Goal: Information Seeking & Learning: Compare options

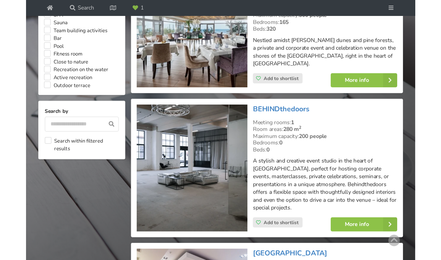
scroll to position [562, 0]
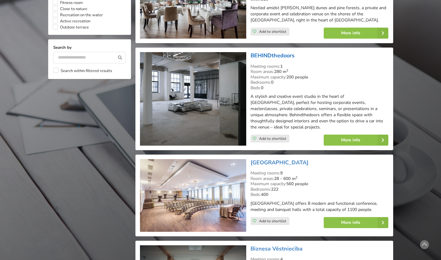
click at [275, 52] on link "BEHINDthedoors" at bounding box center [273, 55] width 44 height 7
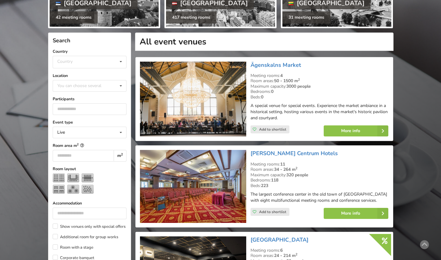
scroll to position [85, 0]
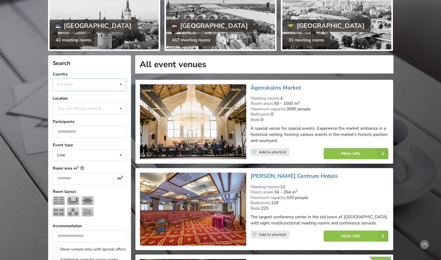
click at [89, 80] on div "Country Estonia Latvia Lithuania" at bounding box center [90, 84] width 74 height 13
click at [81, 97] on div "Estonia" at bounding box center [89, 96] width 73 height 11
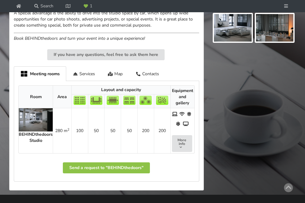
scroll to position [260, 0]
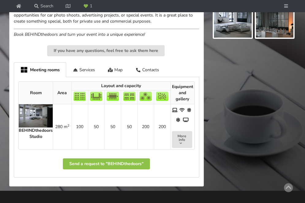
click at [45, 128] on img at bounding box center [36, 115] width 34 height 23
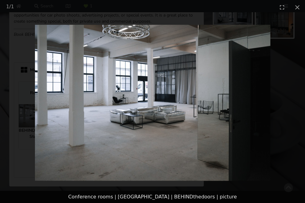
click at [206, 105] on img at bounding box center [152, 103] width 235 height 157
click at [238, 91] on img at bounding box center [152, 103] width 235 height 157
click at [261, 84] on img at bounding box center [152, 103] width 235 height 157
click at [300, 5] on button "Close gallery" at bounding box center [296, 7] width 15 height 14
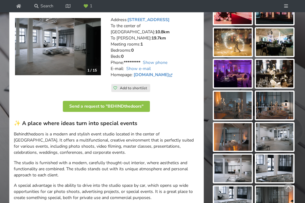
scroll to position [21, 0]
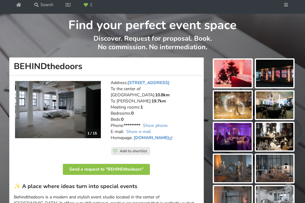
click at [84, 130] on img at bounding box center [58, 109] width 86 height 57
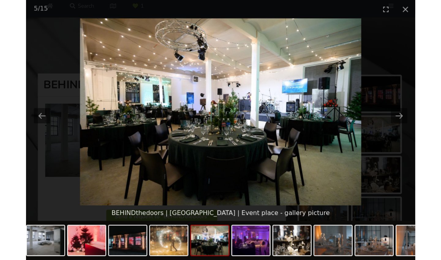
scroll to position [0, 0]
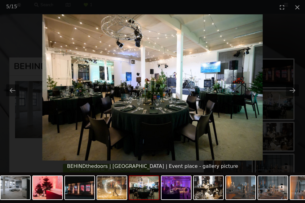
click at [32, 143] on picture at bounding box center [152, 87] width 305 height 146
click at [297, 8] on button "Close gallery" at bounding box center [296, 7] width 15 height 14
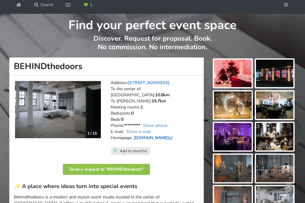
click at [144, 141] on link "www.behindthedoors.lv" at bounding box center [154, 138] width 40 height 6
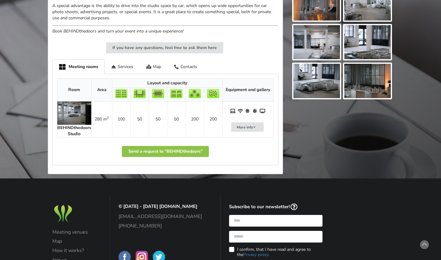
scroll to position [248, 0]
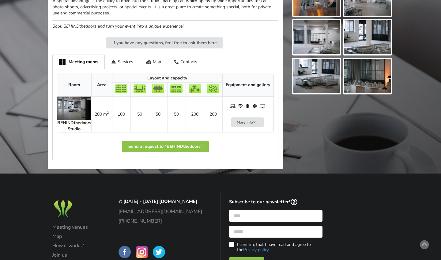
click at [72, 96] on img at bounding box center [74, 107] width 34 height 23
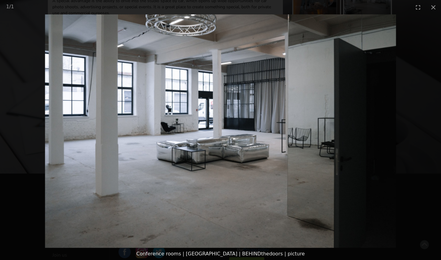
click at [76, 126] on picture at bounding box center [220, 130] width 441 height 233
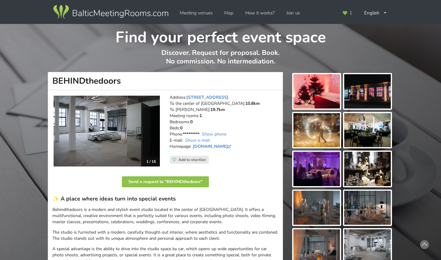
scroll to position [0, 0]
click at [204, 145] on link "www.behindthedoors.lv" at bounding box center [213, 146] width 40 height 6
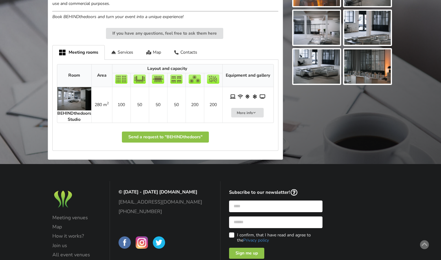
scroll to position [256, 0]
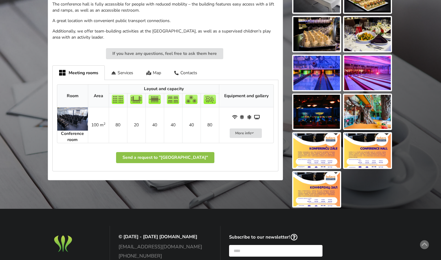
scroll to position [261, 0]
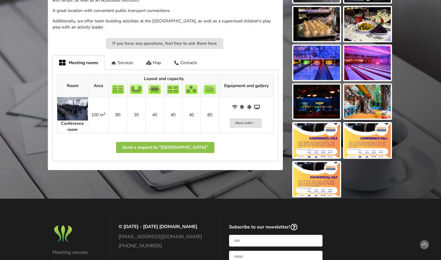
click at [69, 120] on img at bounding box center [72, 108] width 31 height 23
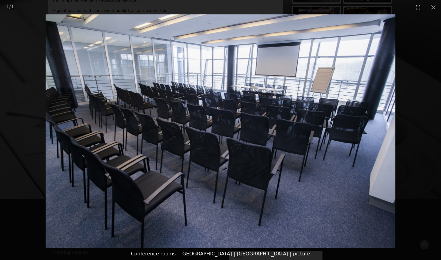
click at [82, 120] on picture at bounding box center [220, 130] width 441 height 233
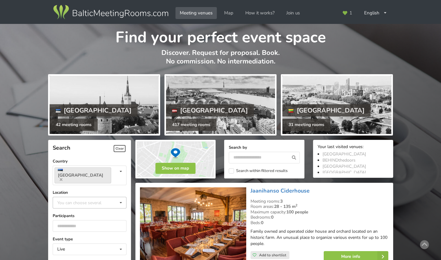
click at [71, 199] on div "You can choose several" at bounding box center [85, 202] width 59 height 7
click at [62, 177] on icon at bounding box center [61, 179] width 3 height 4
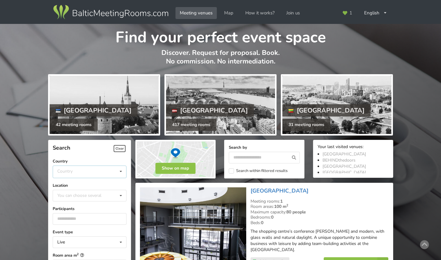
scroll to position [137, 0]
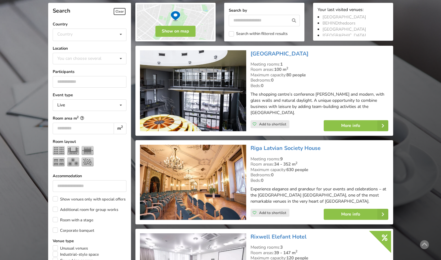
click at [100, 36] on div "Country Estonia Latvia Lithuania" at bounding box center [90, 34] width 74 height 13
click at [86, 57] on div "Latvia" at bounding box center [89, 57] width 73 height 11
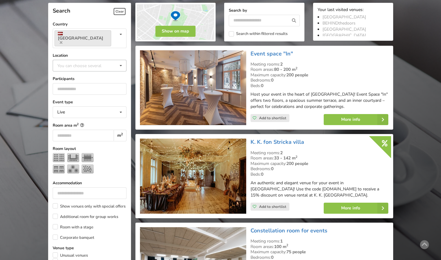
click at [81, 62] on div "You can choose several" at bounding box center [85, 65] width 59 height 7
type input "*"
click at [69, 71] on div "[GEOGRAPHIC_DATA]" at bounding box center [89, 76] width 73 height 11
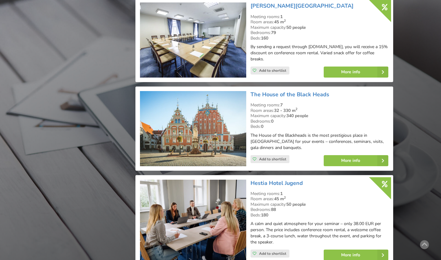
scroll to position [1289, 0]
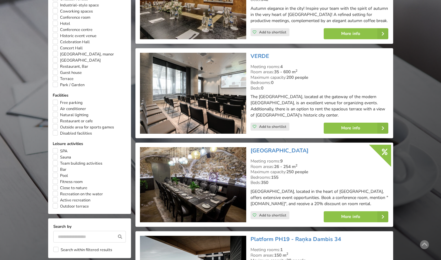
scroll to position [414, 0]
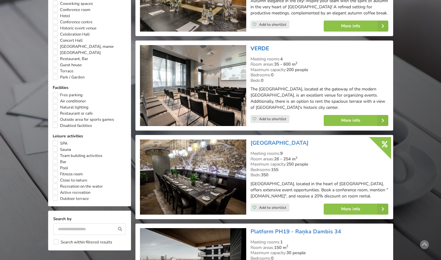
click at [262, 45] on link "VERDE" at bounding box center [260, 48] width 19 height 7
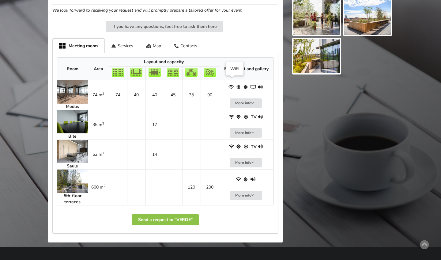
scroll to position [317, 0]
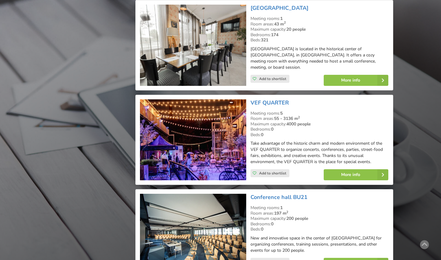
scroll to position [1195, 0]
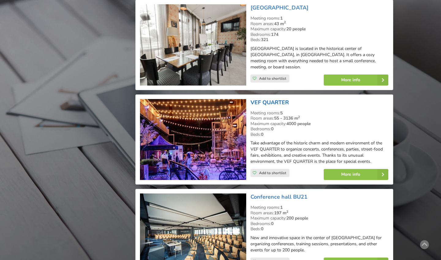
click at [265, 99] on link "VEF QUARTER" at bounding box center [270, 102] width 38 height 7
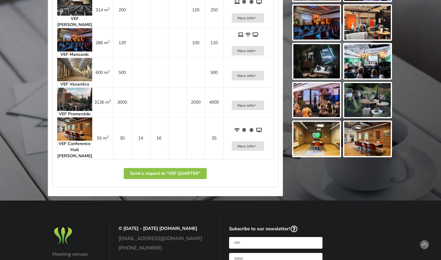
scroll to position [357, 0]
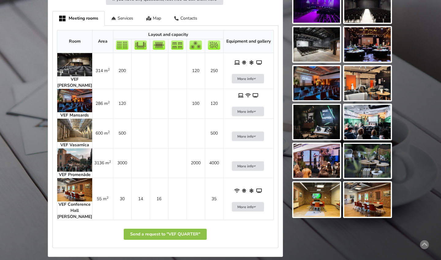
click at [78, 121] on img at bounding box center [74, 130] width 35 height 23
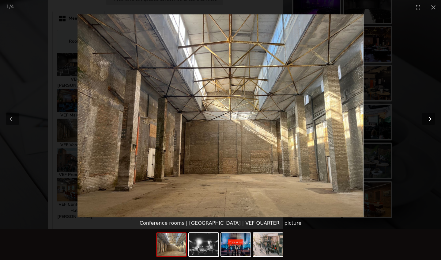
click at [426, 118] on button "Next slide" at bounding box center [428, 119] width 13 height 12
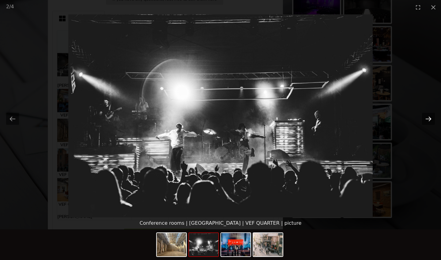
click at [426, 118] on button "Next slide" at bounding box center [428, 119] width 13 height 12
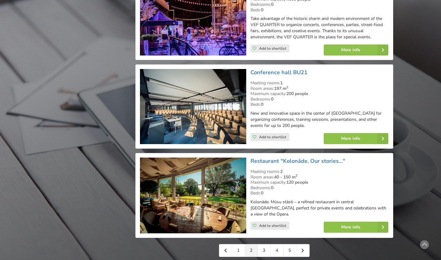
scroll to position [1325, 0]
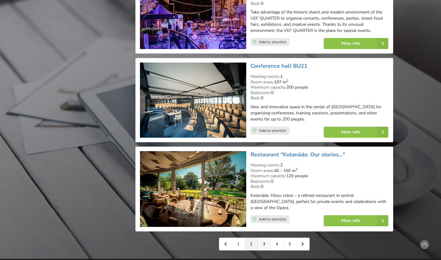
click at [265, 238] on link "3" at bounding box center [264, 244] width 13 height 12
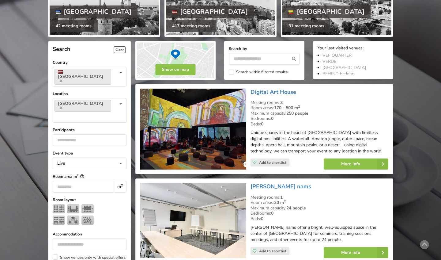
scroll to position [99, 0]
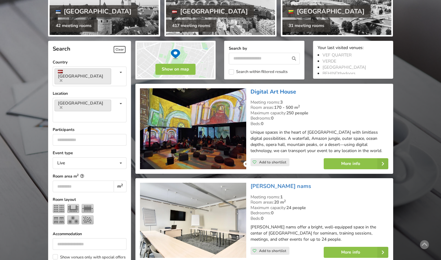
click at [273, 93] on link "Digital Art House" at bounding box center [274, 91] width 46 height 7
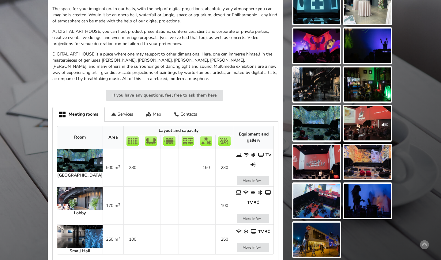
scroll to position [213, 0]
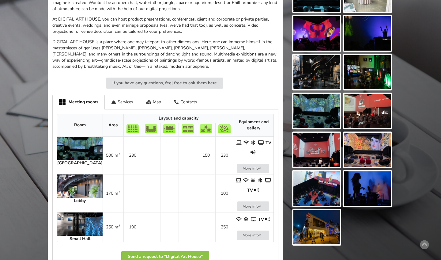
click at [74, 144] on img at bounding box center [79, 148] width 45 height 23
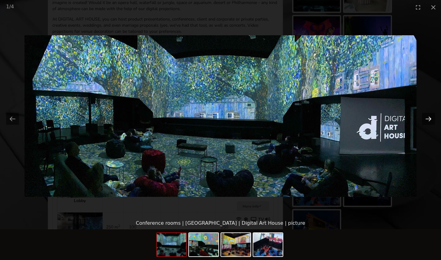
click at [422, 119] on button "Next slide" at bounding box center [428, 119] width 13 height 12
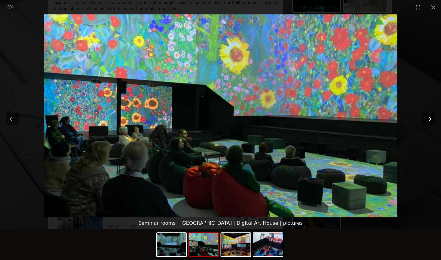
click at [422, 119] on button "Next slide" at bounding box center [428, 119] width 13 height 12
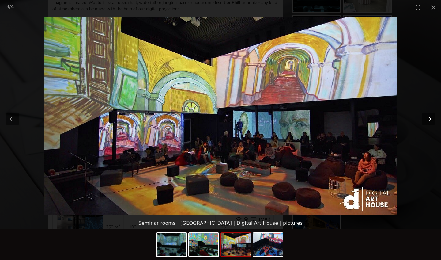
click at [422, 119] on button "Next slide" at bounding box center [428, 119] width 13 height 12
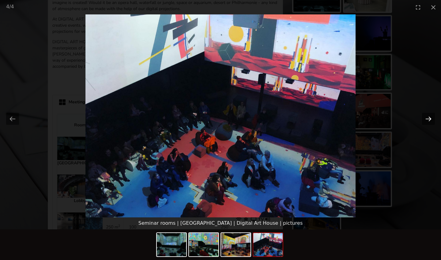
click at [422, 119] on button "Next slide" at bounding box center [428, 119] width 13 height 12
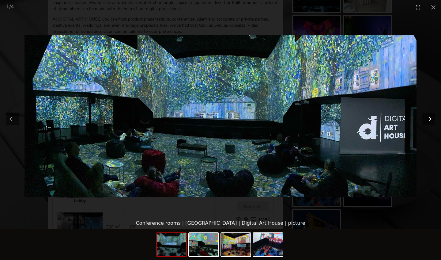
click at [422, 119] on button "Next slide" at bounding box center [428, 119] width 13 height 12
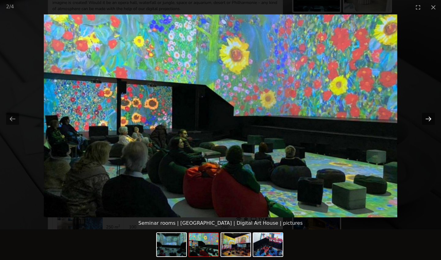
click at [422, 119] on button "Next slide" at bounding box center [428, 119] width 13 height 12
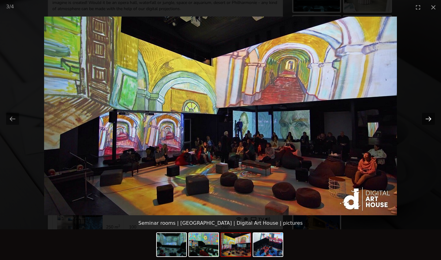
click at [422, 119] on button "Next slide" at bounding box center [428, 119] width 13 height 12
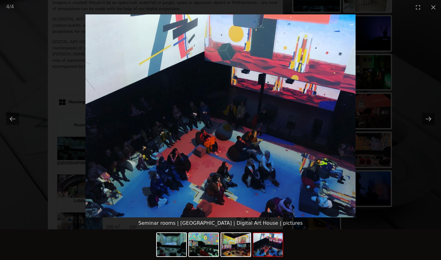
click at [169, 200] on picture at bounding box center [220, 115] width 441 height 203
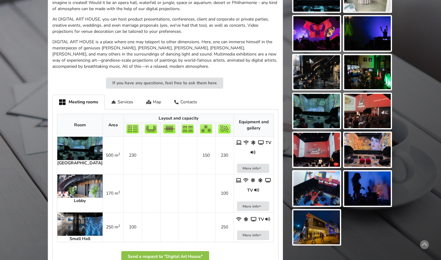
click at [81, 177] on img at bounding box center [79, 185] width 45 height 23
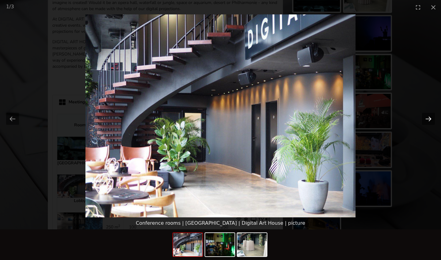
click at [429, 120] on button "Next slide" at bounding box center [428, 119] width 13 height 12
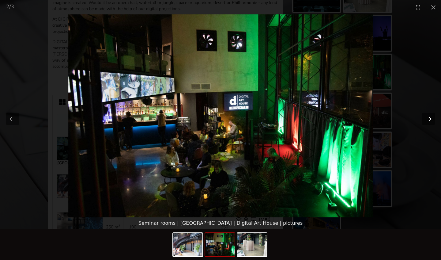
click at [429, 120] on button "Next slide" at bounding box center [428, 119] width 13 height 12
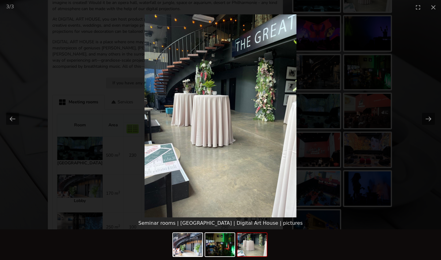
click at [129, 153] on picture at bounding box center [220, 115] width 441 height 203
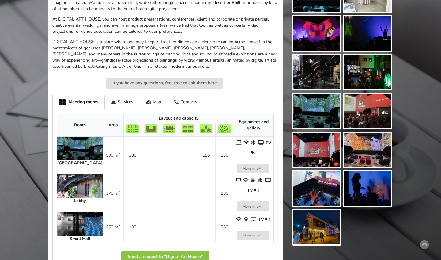
click at [66, 212] on img at bounding box center [79, 223] width 45 height 23
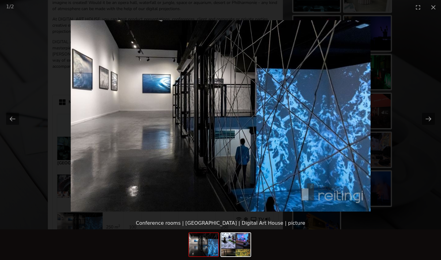
click at [111, 173] on picture at bounding box center [220, 115] width 441 height 203
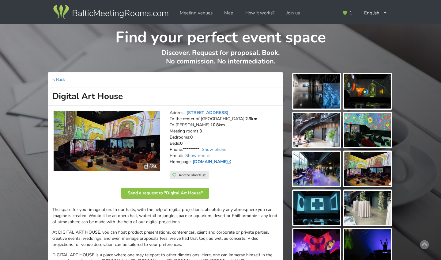
click at [207, 159] on link "digitalarthouse.eu" at bounding box center [213, 162] width 40 height 6
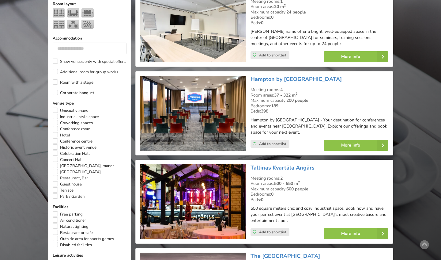
scroll to position [345, 0]
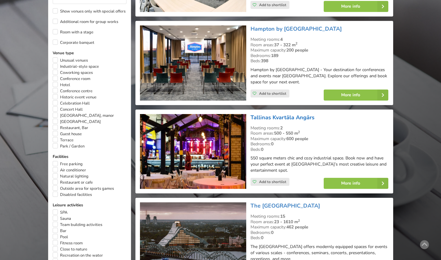
click at [270, 114] on link "Tallinas Kvartāla Angārs" at bounding box center [283, 117] width 64 height 7
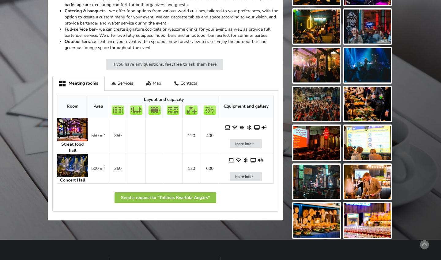
scroll to position [277, 0]
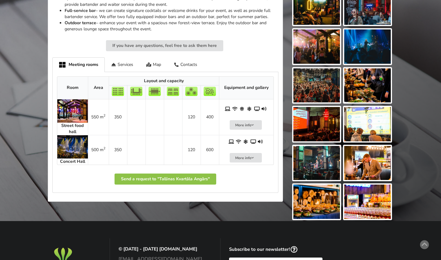
click at [64, 107] on img at bounding box center [72, 110] width 31 height 23
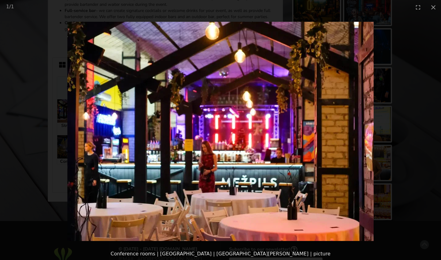
click at [263, 146] on img at bounding box center [220, 131] width 306 height 219
click at [98, 130] on picture at bounding box center [220, 130] width 441 height 233
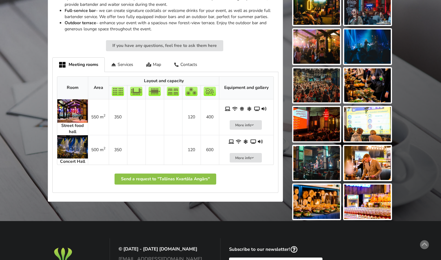
click at [72, 136] on img at bounding box center [72, 146] width 31 height 23
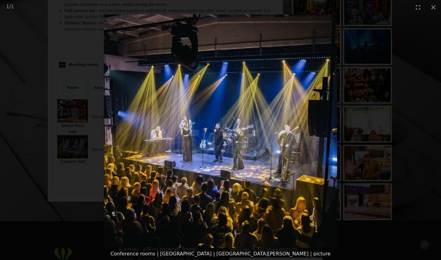
click at [134, 120] on picture at bounding box center [220, 130] width 441 height 233
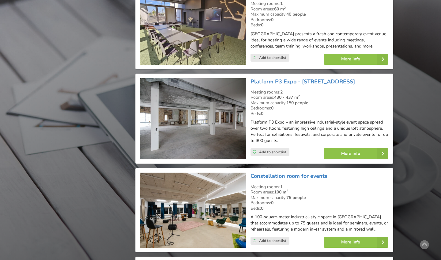
scroll to position [1094, 0]
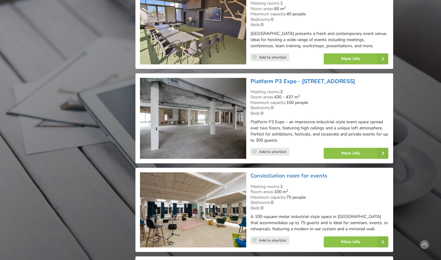
click at [264, 77] on link "Platform P3 Expo - [STREET_ADDRESS]" at bounding box center [303, 80] width 104 height 7
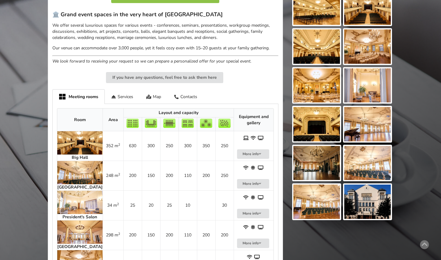
scroll to position [253, 0]
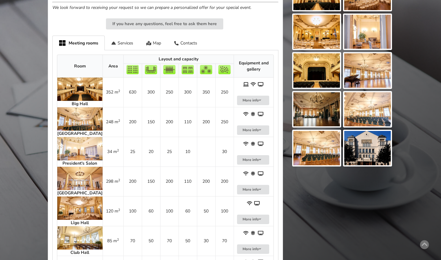
click at [73, 89] on img at bounding box center [79, 88] width 45 height 23
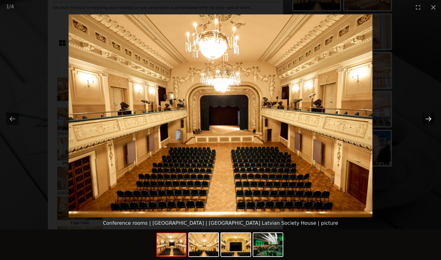
click at [430, 119] on button "Next slide" at bounding box center [428, 119] width 13 height 12
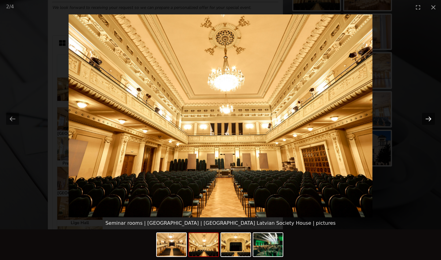
click at [430, 119] on button "Next slide" at bounding box center [428, 119] width 13 height 12
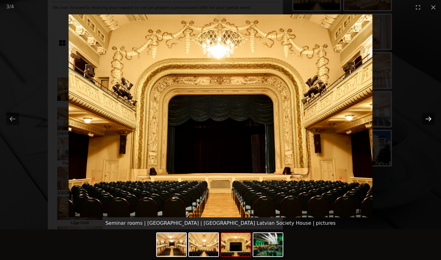
click at [430, 119] on button "Next slide" at bounding box center [428, 119] width 13 height 12
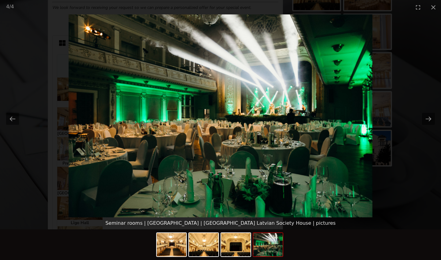
click at [409, 84] on picture at bounding box center [220, 115] width 441 height 203
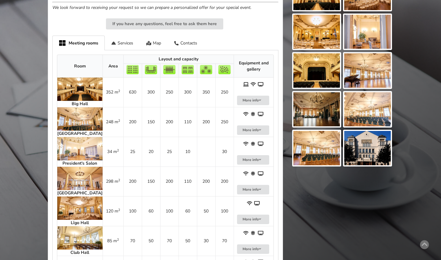
click at [70, 118] on img at bounding box center [79, 118] width 45 height 23
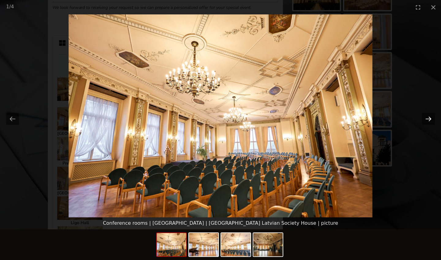
click at [428, 119] on button "Next slide" at bounding box center [428, 119] width 13 height 12
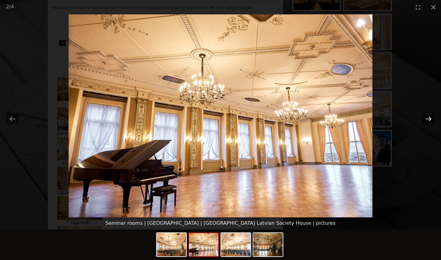
click at [428, 119] on button "Next slide" at bounding box center [428, 119] width 13 height 12
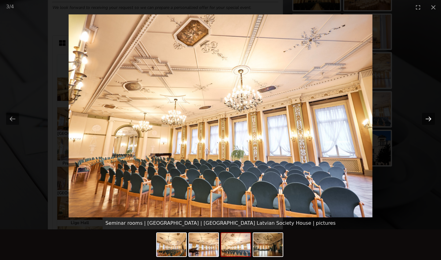
click at [428, 119] on button "Next slide" at bounding box center [428, 119] width 13 height 12
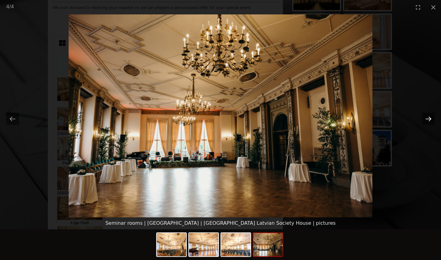
click at [428, 119] on button "Next slide" at bounding box center [428, 119] width 13 height 12
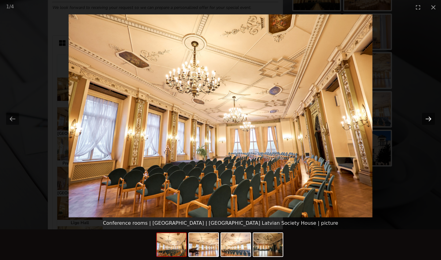
click at [428, 119] on button "Next slide" at bounding box center [428, 119] width 13 height 12
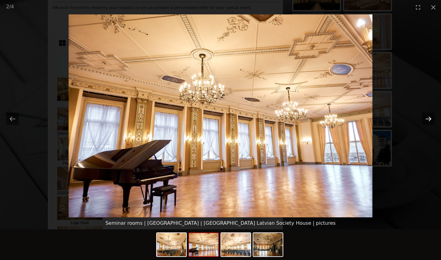
click at [428, 119] on button "Next slide" at bounding box center [428, 119] width 13 height 12
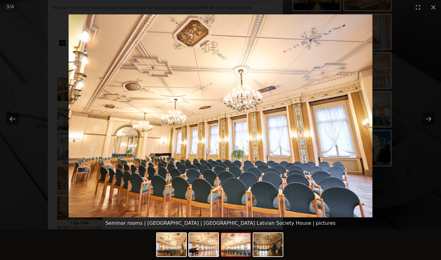
click at [397, 82] on picture at bounding box center [220, 115] width 441 height 203
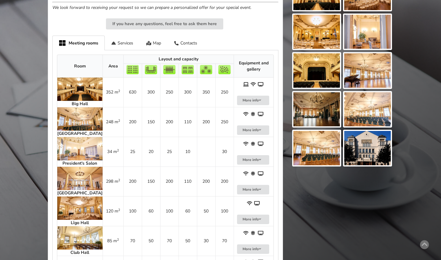
click at [75, 176] on img at bounding box center [79, 178] width 45 height 23
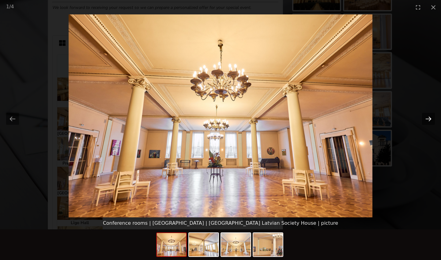
click at [429, 118] on button "Next slide" at bounding box center [428, 119] width 13 height 12
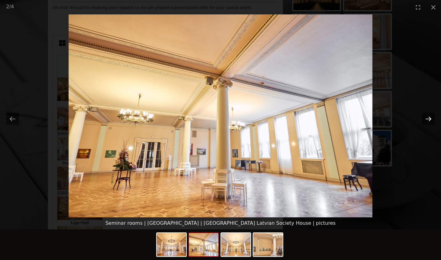
click at [429, 118] on button "Next slide" at bounding box center [428, 119] width 13 height 12
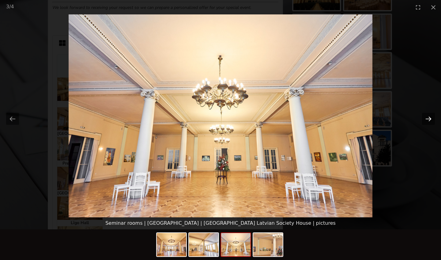
click at [429, 118] on button "Next slide" at bounding box center [428, 119] width 13 height 12
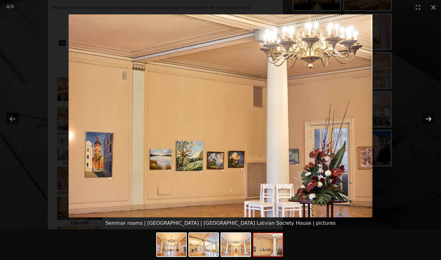
click at [429, 118] on button "Next slide" at bounding box center [428, 119] width 13 height 12
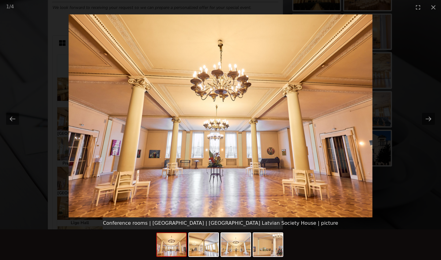
click at [424, 86] on picture at bounding box center [220, 115] width 441 height 203
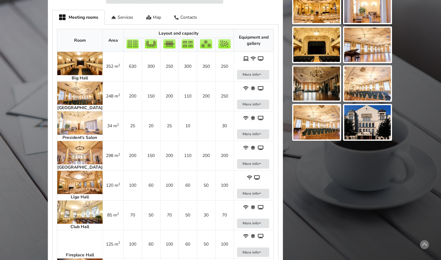
scroll to position [276, 0]
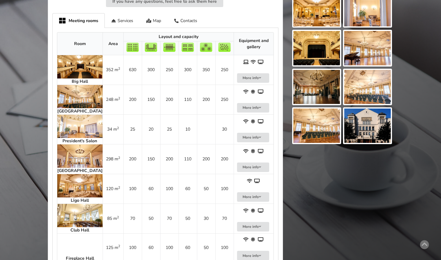
click at [73, 90] on img at bounding box center [79, 96] width 45 height 23
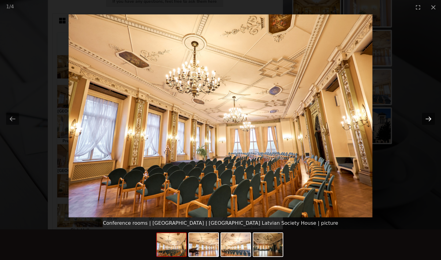
click at [428, 119] on button "Next slide" at bounding box center [428, 119] width 13 height 12
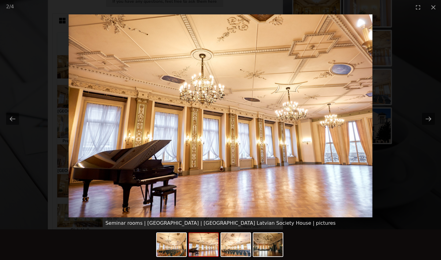
scroll to position [0, 0]
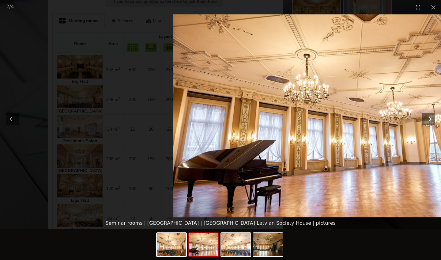
click at [430, 120] on button "Next slide" at bounding box center [428, 119] width 13 height 12
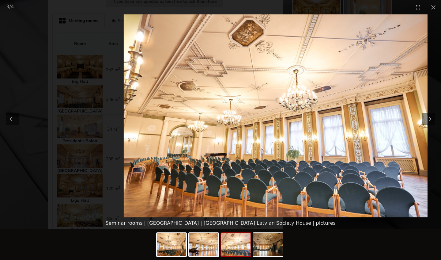
click at [259, 152] on img at bounding box center [276, 115] width 304 height 203
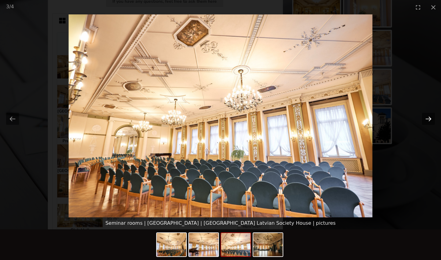
click at [424, 116] on button "Next slide" at bounding box center [428, 119] width 13 height 12
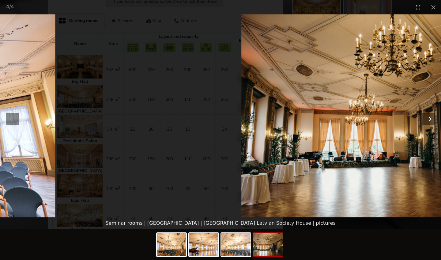
click at [427, 118] on button "Next slide" at bounding box center [428, 119] width 13 height 12
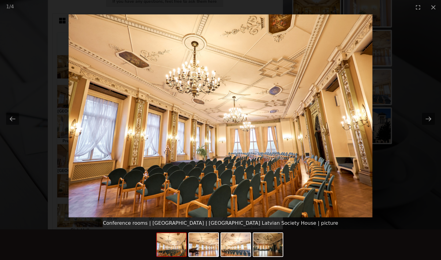
click at [183, 243] on img at bounding box center [171, 244] width 29 height 23
click at [277, 244] on img at bounding box center [267, 244] width 29 height 23
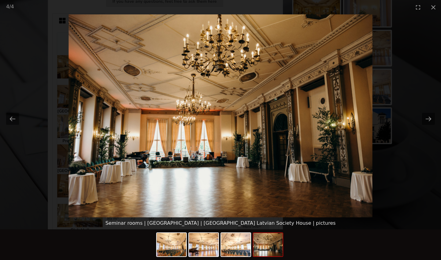
click at [388, 60] on picture at bounding box center [220, 115] width 441 height 203
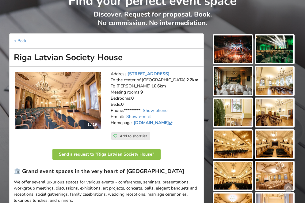
scroll to position [62, 0]
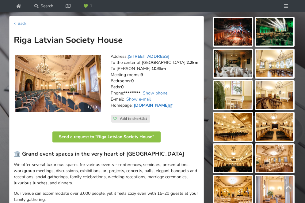
click at [142, 108] on link "www.rlb.lv" at bounding box center [154, 106] width 40 height 6
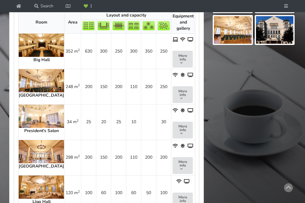
scroll to position [319, 0]
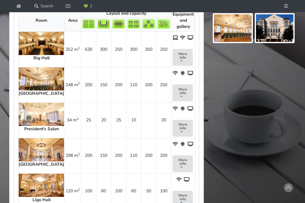
click at [37, 91] on img at bounding box center [41, 78] width 45 height 23
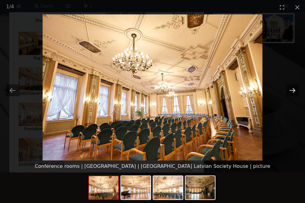
click at [291, 92] on button "Next slide" at bounding box center [292, 91] width 13 height 12
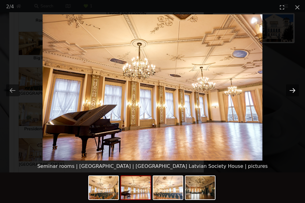
click at [291, 92] on button "Next slide" at bounding box center [292, 91] width 13 height 12
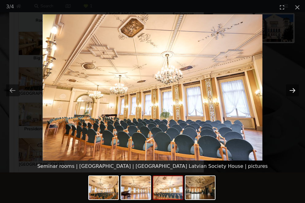
click at [291, 92] on button "Next slide" at bounding box center [292, 91] width 13 height 12
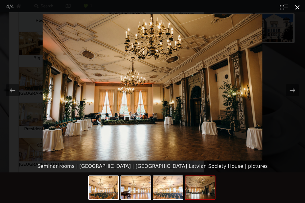
click at [298, 9] on button "Close gallery" at bounding box center [296, 7] width 15 height 14
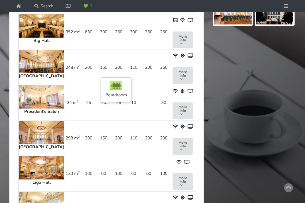
scroll to position [351, 0]
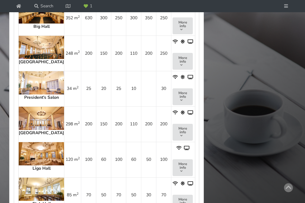
click at [32, 95] on img at bounding box center [41, 82] width 45 height 23
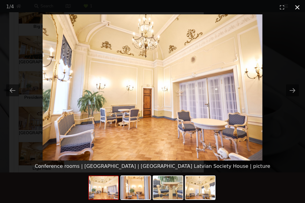
click at [299, 9] on button "Close gallery" at bounding box center [296, 7] width 15 height 14
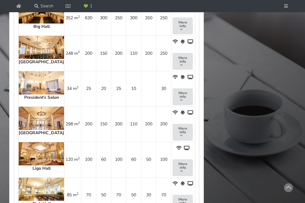
click at [30, 130] on img at bounding box center [41, 118] width 45 height 23
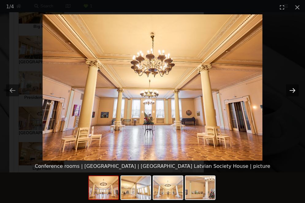
click at [298, 92] on button "Next slide" at bounding box center [292, 91] width 13 height 12
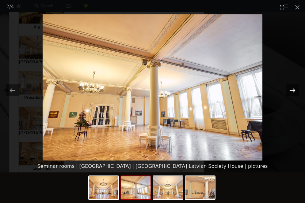
click at [296, 92] on button "Next slide" at bounding box center [292, 91] width 13 height 12
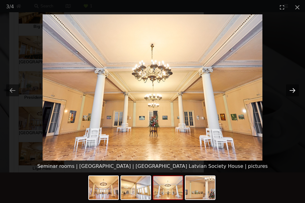
click at [296, 92] on button "Next slide" at bounding box center [292, 91] width 13 height 12
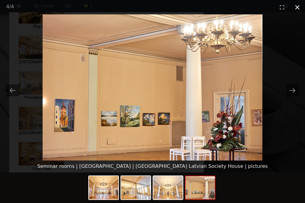
click at [296, 6] on button "Close gallery" at bounding box center [296, 7] width 15 height 14
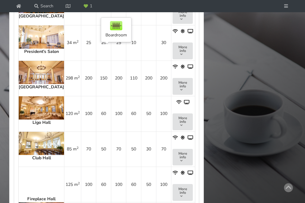
scroll to position [413, 0]
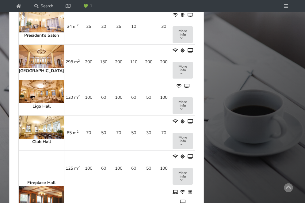
click at [40, 104] on img at bounding box center [41, 91] width 45 height 23
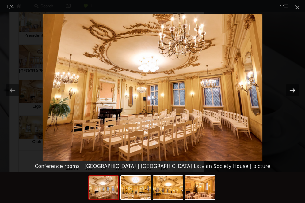
click at [296, 89] on button "Next slide" at bounding box center [292, 91] width 13 height 12
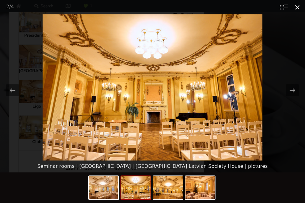
click at [297, 5] on button "Close gallery" at bounding box center [296, 7] width 15 height 14
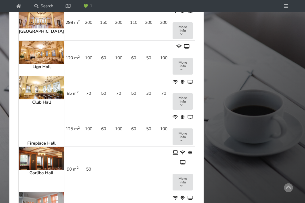
scroll to position [516, 0]
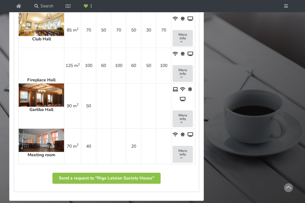
click at [31, 83] on td "Fireplace Hall" at bounding box center [41, 66] width 45 height 36
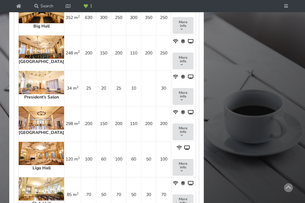
scroll to position [348, 0]
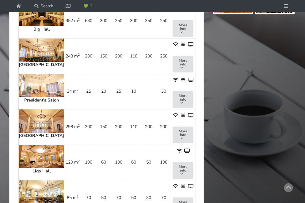
click at [34, 133] on img at bounding box center [41, 121] width 45 height 23
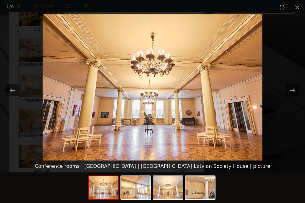
scroll to position [0, 0]
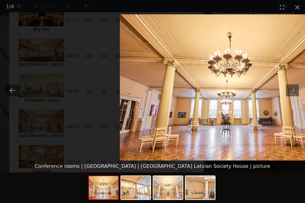
click at [233, 93] on img at bounding box center [230, 87] width 220 height 146
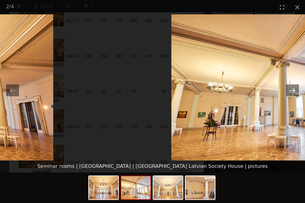
click at [297, 88] on button "Next slide" at bounding box center [292, 91] width 13 height 12
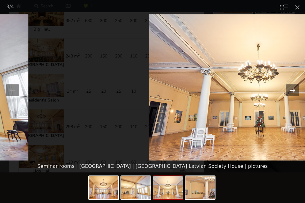
click at [292, 89] on button "Next slide" at bounding box center [292, 91] width 13 height 12
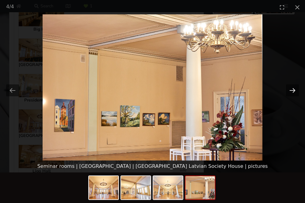
click at [297, 93] on button "Next slide" at bounding box center [292, 91] width 13 height 12
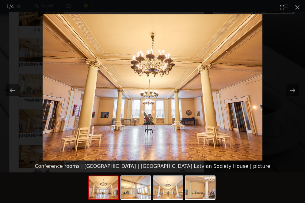
click at [114, 191] on img at bounding box center [103, 187] width 29 height 23
click at [127, 191] on img at bounding box center [135, 187] width 29 height 23
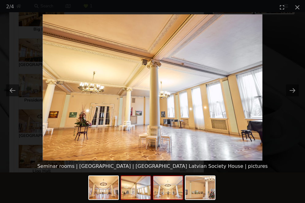
click at [158, 190] on img at bounding box center [167, 187] width 29 height 23
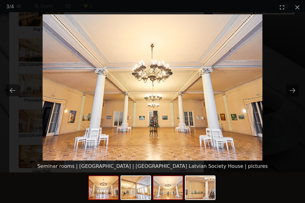
click at [96, 186] on img at bounding box center [103, 187] width 29 height 23
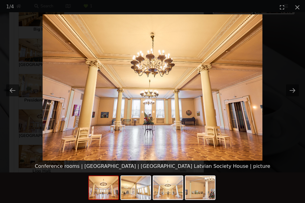
click at [291, 57] on picture at bounding box center [152, 87] width 305 height 146
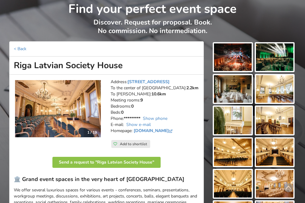
scroll to position [8, 0]
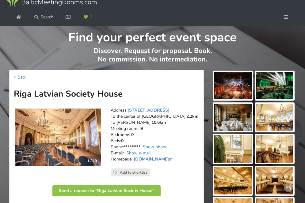
click at [52, 160] on img at bounding box center [58, 137] width 86 height 57
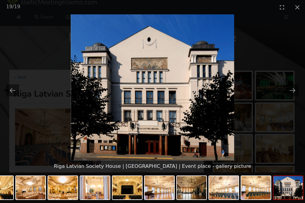
scroll to position [0, 0]
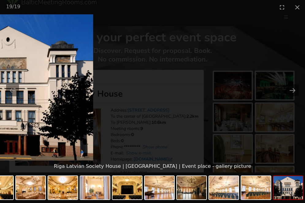
click at [158, 142] on picture at bounding box center [11, 87] width 305 height 146
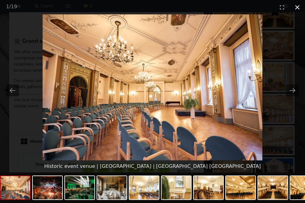
click at [298, 7] on button "Close gallery" at bounding box center [296, 7] width 15 height 14
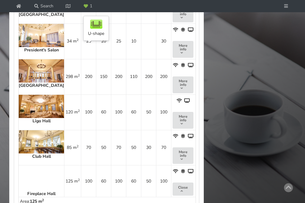
scroll to position [401, 0]
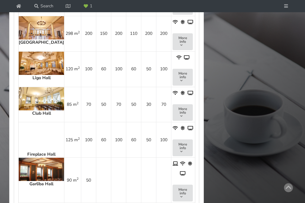
scroll to position [463, 0]
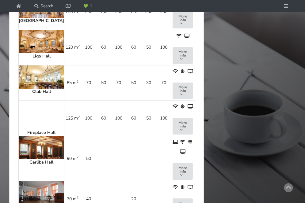
click at [27, 127] on td "Fireplace Hall" at bounding box center [41, 118] width 45 height 36
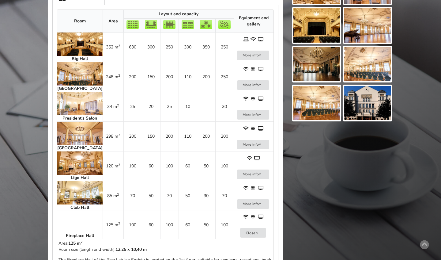
scroll to position [315, 0]
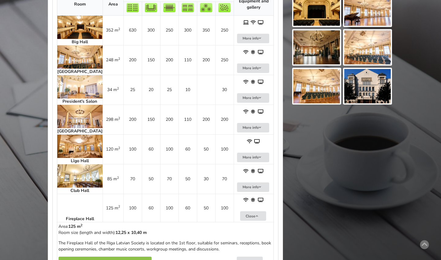
click at [73, 125] on img at bounding box center [79, 116] width 45 height 23
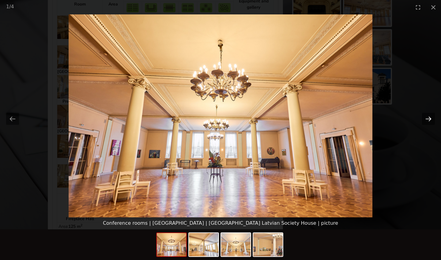
click at [304, 120] on button "Next slide" at bounding box center [428, 119] width 13 height 12
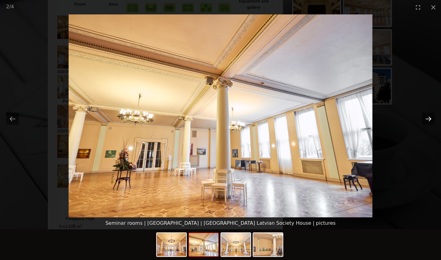
click at [304, 119] on button "Next slide" at bounding box center [428, 119] width 13 height 12
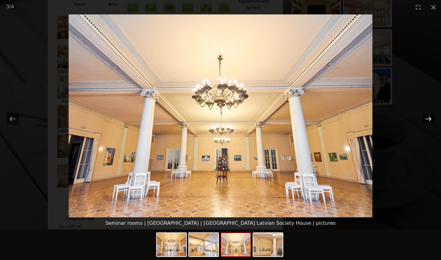
click at [304, 119] on button "Next slide" at bounding box center [428, 119] width 13 height 12
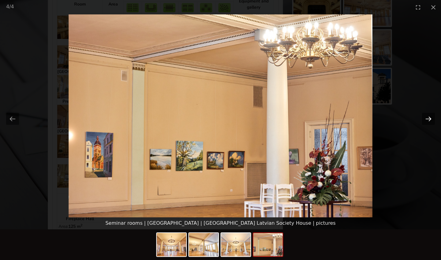
click at [304, 119] on button "Next slide" at bounding box center [428, 119] width 13 height 12
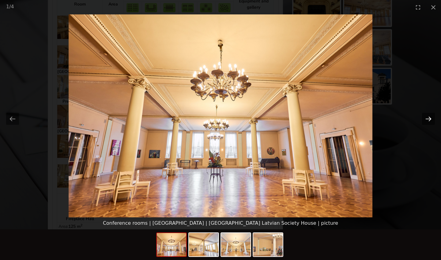
click at [304, 119] on button "Next slide" at bounding box center [428, 119] width 13 height 12
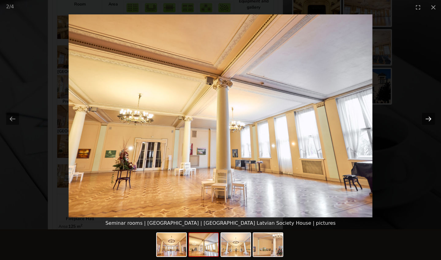
click at [304, 119] on button "Next slide" at bounding box center [428, 119] width 13 height 12
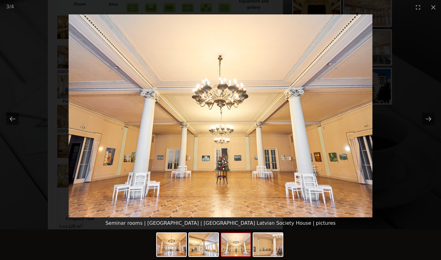
click at [304, 137] on picture at bounding box center [220, 115] width 441 height 203
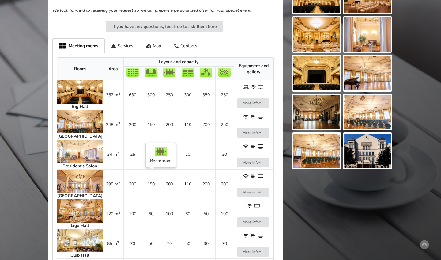
scroll to position [208, 0]
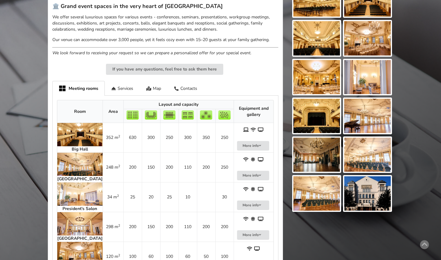
click at [70, 157] on img at bounding box center [79, 164] width 45 height 23
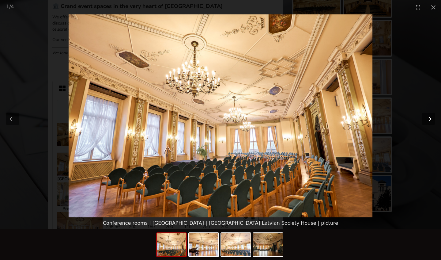
click at [304, 120] on button "Next slide" at bounding box center [428, 119] width 13 height 12
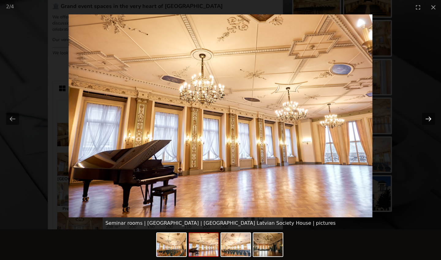
click at [304, 120] on button "Next slide" at bounding box center [428, 119] width 13 height 12
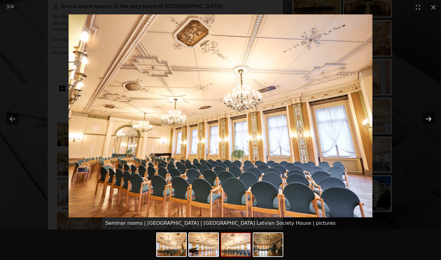
click at [304, 120] on button "Next slide" at bounding box center [428, 119] width 13 height 12
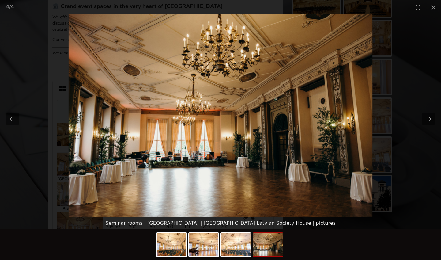
click at [304, 165] on picture at bounding box center [220, 115] width 441 height 203
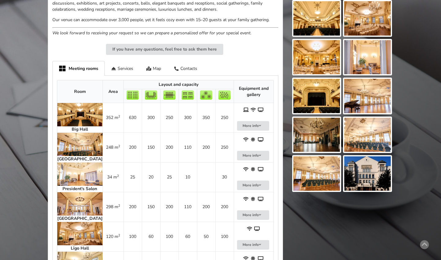
scroll to position [232, 0]
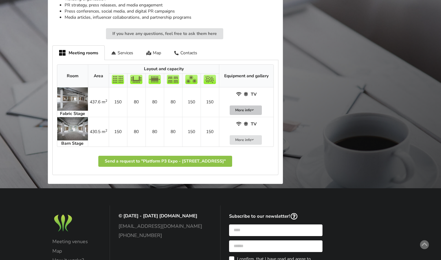
scroll to position [344, 0]
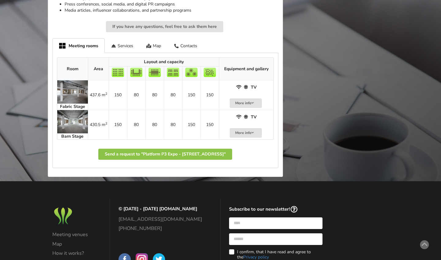
click at [76, 86] on img at bounding box center [72, 91] width 31 height 23
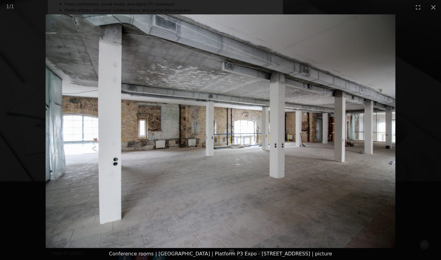
click at [76, 86] on picture at bounding box center [220, 130] width 441 height 233
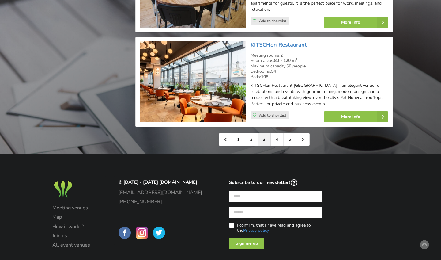
scroll to position [1414, 0]
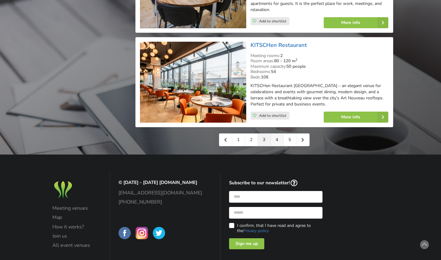
click at [271, 134] on link "4" at bounding box center [277, 140] width 13 height 12
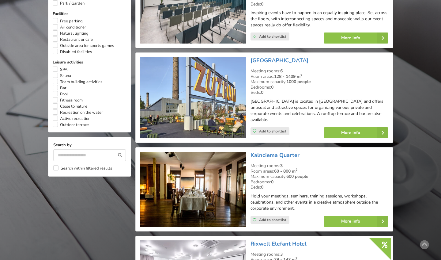
scroll to position [488, 0]
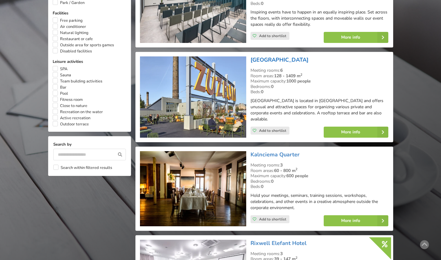
click at [270, 56] on link "[GEOGRAPHIC_DATA]" at bounding box center [280, 59] width 58 height 7
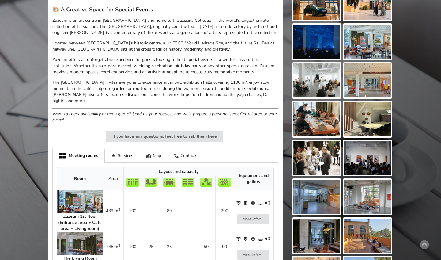
scroll to position [257, 0]
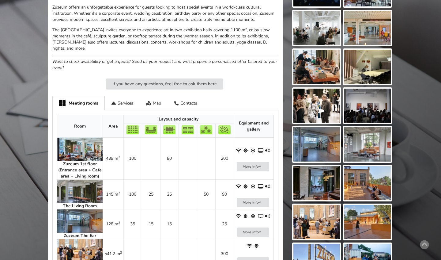
click at [75, 143] on img at bounding box center [79, 149] width 45 height 23
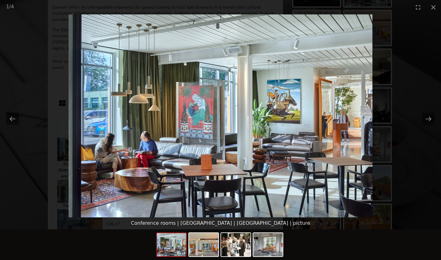
click at [183, 222] on div "Conference rooms | Riga | Zuzeum Art Centre | picture" at bounding box center [220, 223] width 441 height 12
click at [51, 170] on picture at bounding box center [220, 115] width 441 height 203
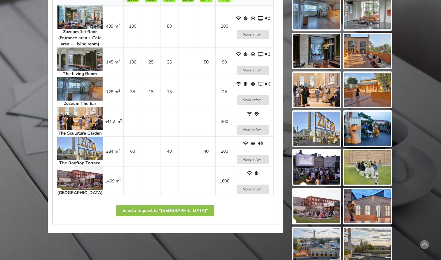
scroll to position [420, 0]
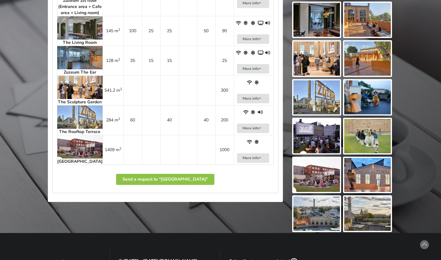
click at [80, 99] on img at bounding box center [79, 87] width 45 height 23
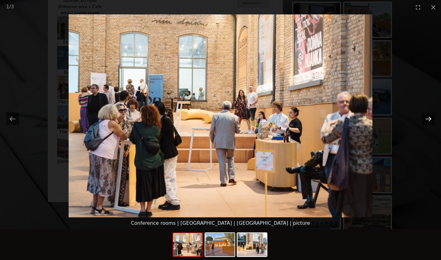
click at [433, 115] on button "Next slide" at bounding box center [428, 119] width 13 height 12
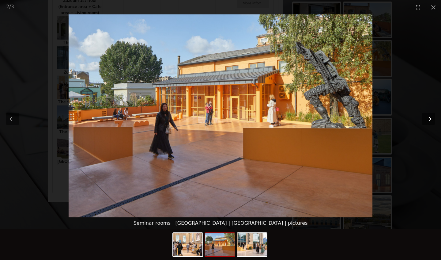
click at [433, 115] on button "Next slide" at bounding box center [428, 119] width 13 height 12
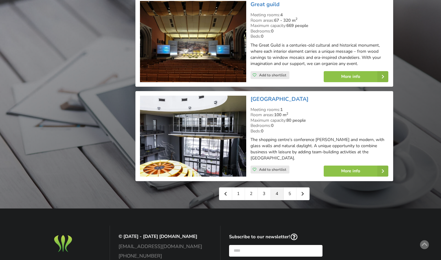
scroll to position [1375, 0]
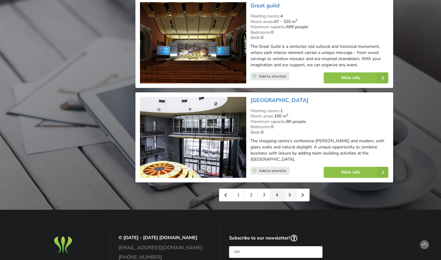
click at [295, 189] on link "5" at bounding box center [290, 195] width 13 height 12
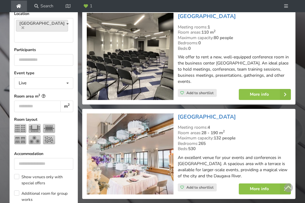
scroll to position [185, 0]
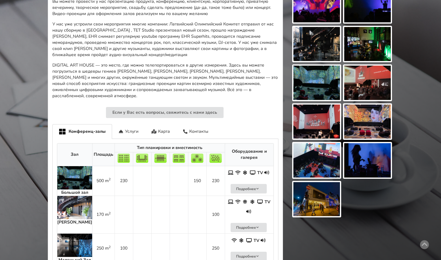
scroll to position [244, 0]
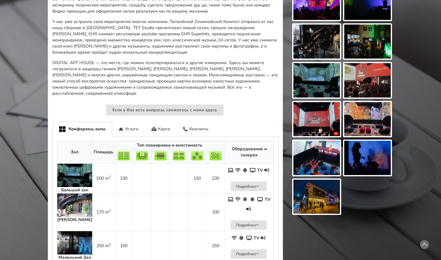
click at [72, 164] on img at bounding box center [74, 175] width 35 height 23
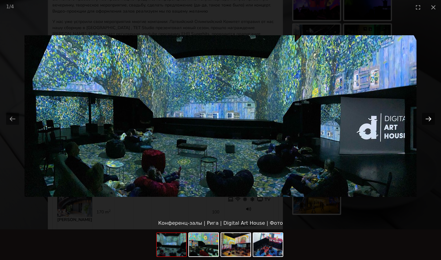
click at [435, 116] on button "Next slide" at bounding box center [428, 119] width 13 height 12
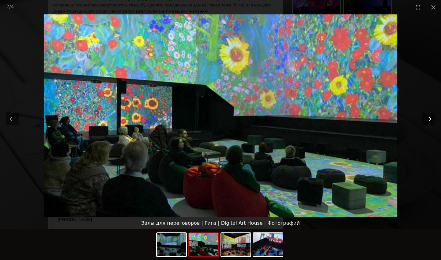
click at [435, 116] on button "Next slide" at bounding box center [428, 119] width 13 height 12
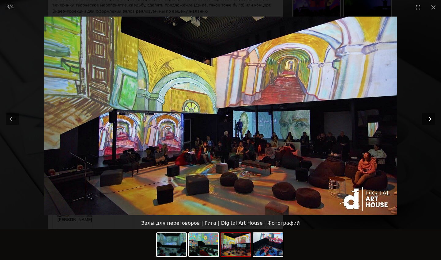
click at [435, 116] on button "Next slide" at bounding box center [428, 119] width 13 height 12
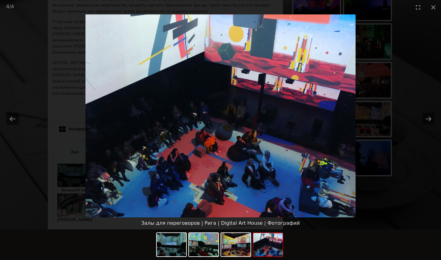
click at [93, 128] on picture at bounding box center [220, 115] width 441 height 203
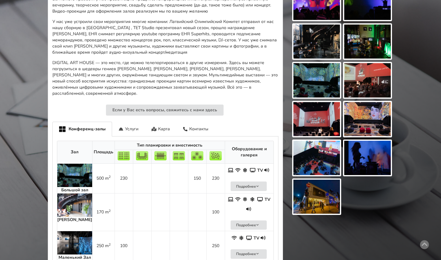
click at [66, 193] on img at bounding box center [74, 204] width 35 height 23
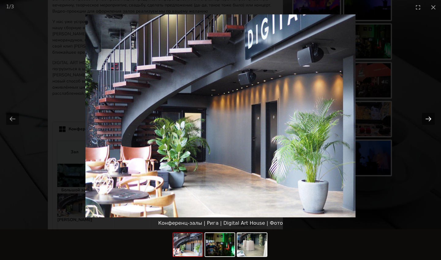
click at [426, 120] on button "Next slide" at bounding box center [428, 119] width 13 height 12
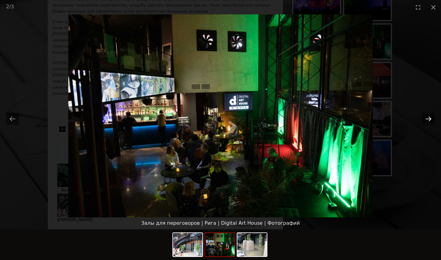
click at [426, 120] on button "Next slide" at bounding box center [428, 119] width 13 height 12
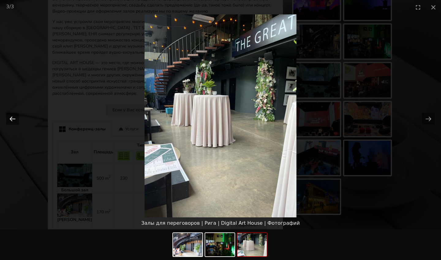
click at [16, 113] on button "Previous slide" at bounding box center [12, 119] width 13 height 12
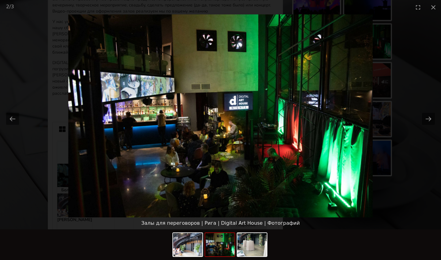
click at [73, 122] on picture at bounding box center [220, 115] width 441 height 203
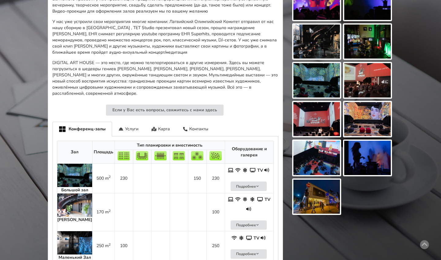
click at [73, 231] on img at bounding box center [74, 242] width 35 height 23
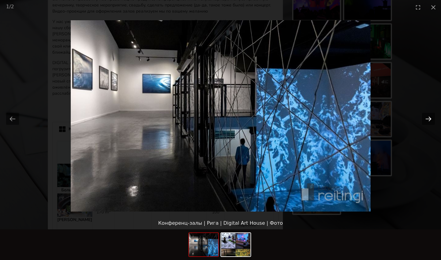
click at [430, 115] on button "Next slide" at bounding box center [428, 119] width 13 height 12
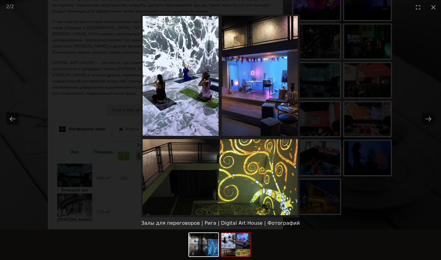
click at [124, 141] on picture at bounding box center [220, 115] width 441 height 203
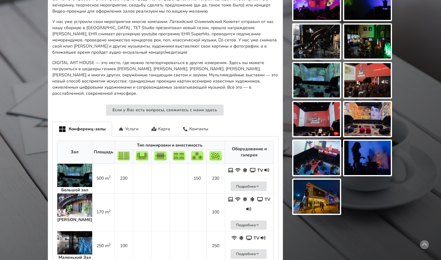
click at [69, 164] on img at bounding box center [74, 175] width 35 height 23
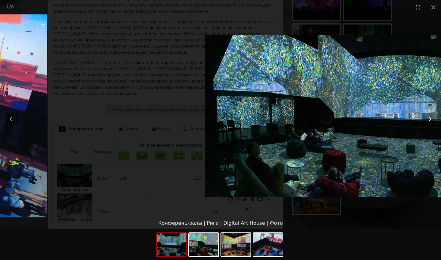
click at [428, 116] on button "Next slide" at bounding box center [428, 119] width 13 height 12
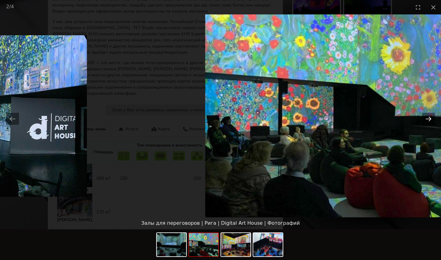
click at [429, 117] on button "Next slide" at bounding box center [428, 119] width 13 height 12
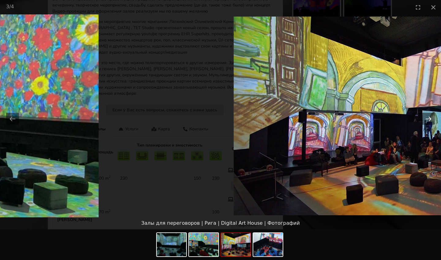
click at [429, 121] on button "Next slide" at bounding box center [428, 119] width 13 height 12
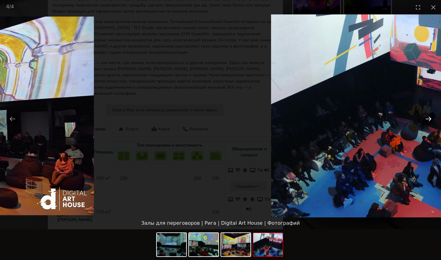
click at [430, 119] on button "Next slide" at bounding box center [428, 119] width 13 height 12
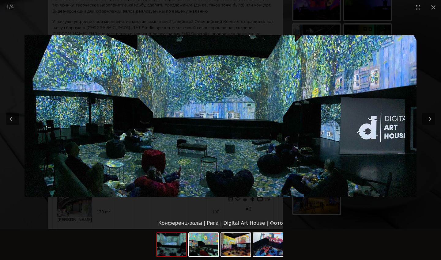
click at [75, 197] on picture at bounding box center [220, 115] width 441 height 203
click at [73, 187] on picture at bounding box center [220, 115] width 441 height 203
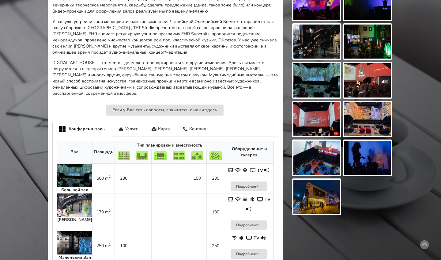
click at [70, 193] on img at bounding box center [74, 204] width 35 height 23
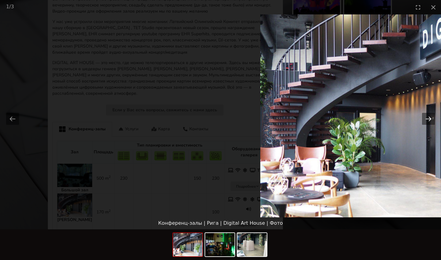
click at [429, 118] on button "Next slide" at bounding box center [428, 119] width 13 height 12
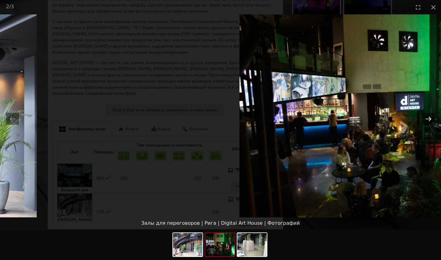
click at [428, 119] on button "Next slide" at bounding box center [428, 119] width 13 height 12
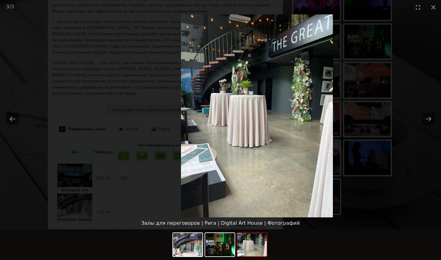
click at [246, 126] on img at bounding box center [257, 115] width 152 height 203
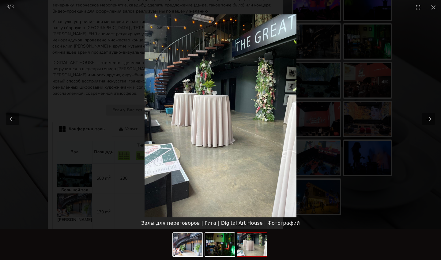
click at [104, 154] on picture at bounding box center [220, 115] width 441 height 203
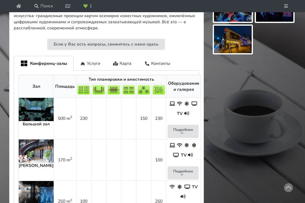
scroll to position [355, 0]
